Goal: Task Accomplishment & Management: Manage account settings

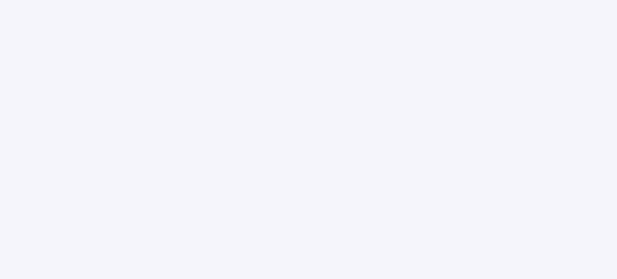
click at [485, 187] on body at bounding box center [308, 139] width 617 height 279
click at [482, 158] on body at bounding box center [308, 139] width 617 height 279
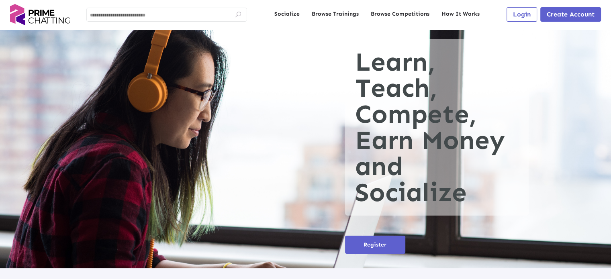
click at [519, 11] on span "Login" at bounding box center [522, 14] width 18 height 8
click at [517, 11] on span "Login" at bounding box center [522, 14] width 18 height 8
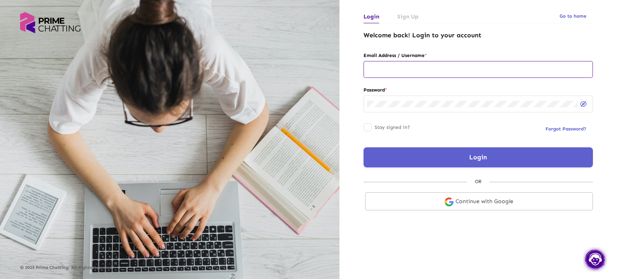
click at [451, 67] on input "text" at bounding box center [478, 69] width 222 height 6
type input "**********"
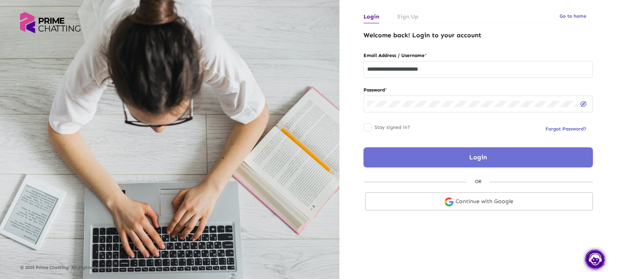
click at [464, 161] on button "Login" at bounding box center [477, 157] width 229 height 20
